Goal: Check status: Check status

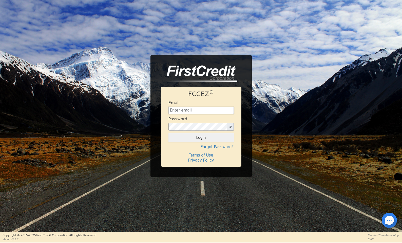
type input "[EMAIL_ADDRESS][DOMAIN_NAME]"
click at [202, 139] on button "Login" at bounding box center [200, 137] width 65 height 9
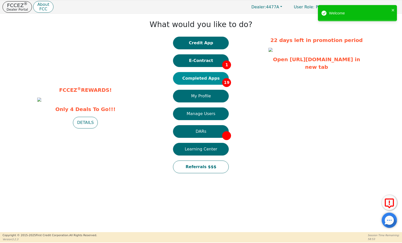
click at [210, 78] on button "Completed Apps 19" at bounding box center [201, 78] width 56 height 13
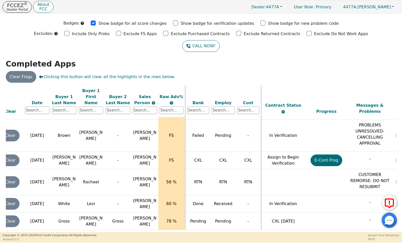
scroll to position [271, 0]
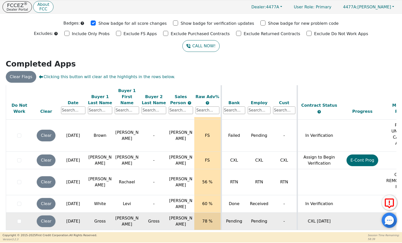
click at [121, 213] on td "[PERSON_NAME]" at bounding box center [126, 221] width 27 height 17
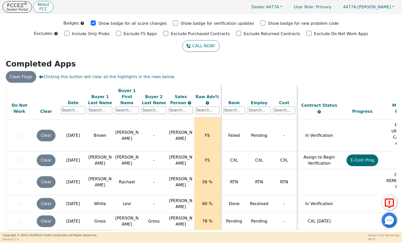
click at [99, 230] on td at bounding box center [60, 232] width 108 height 5
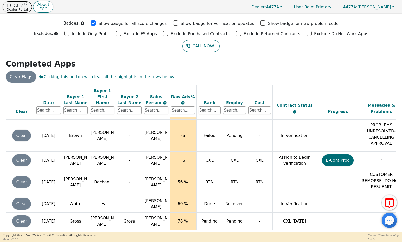
scroll to position [271, 10]
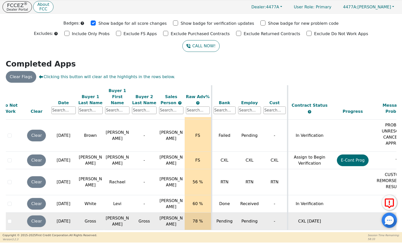
click at [207, 213] on td "78 %" at bounding box center [198, 221] width 27 height 17
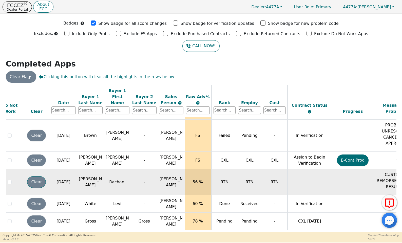
click at [36, 176] on button "Clear" at bounding box center [36, 182] width 19 height 12
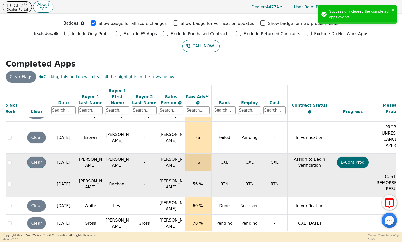
scroll to position [268, 10]
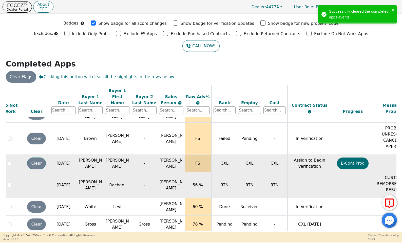
click at [43, 158] on button "Clear" at bounding box center [36, 164] width 19 height 12
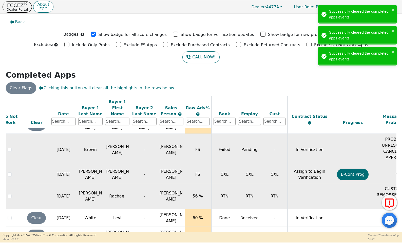
scroll to position [251, 10]
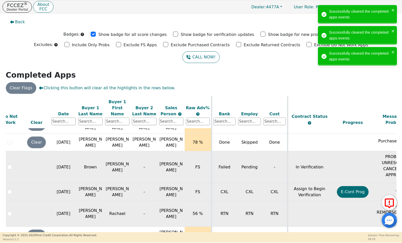
click at [116, 164] on td "[PERSON_NAME]" at bounding box center [117, 167] width 27 height 32
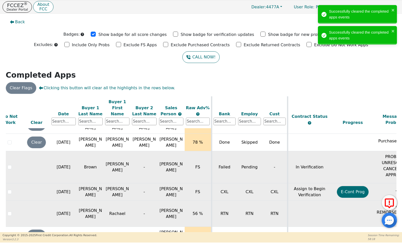
click at [117, 164] on td "[PERSON_NAME]" at bounding box center [117, 167] width 27 height 32
click at [116, 162] on td "[PERSON_NAME]" at bounding box center [117, 167] width 27 height 32
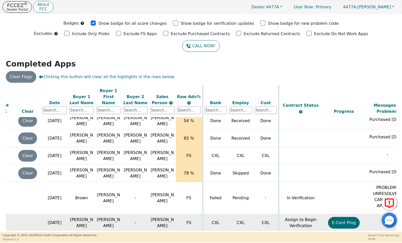
scroll to position [209, 0]
